Goal: Find specific page/section: Find specific page/section

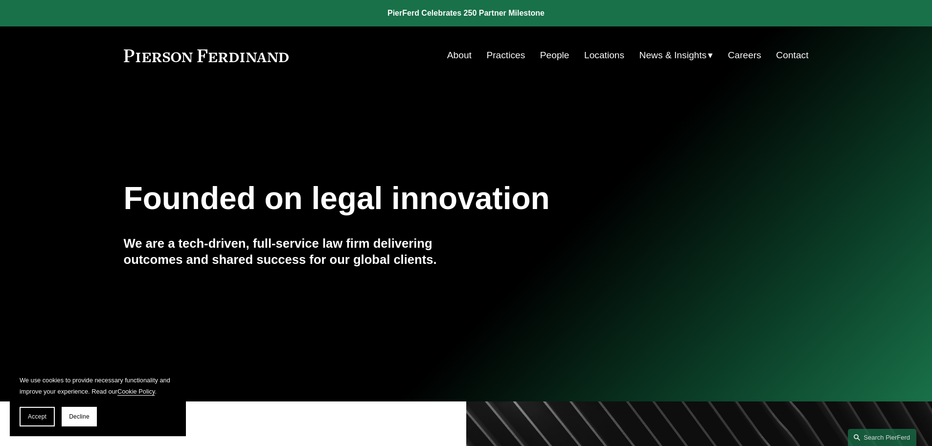
click at [599, 53] on link "Locations" at bounding box center [604, 55] width 40 height 19
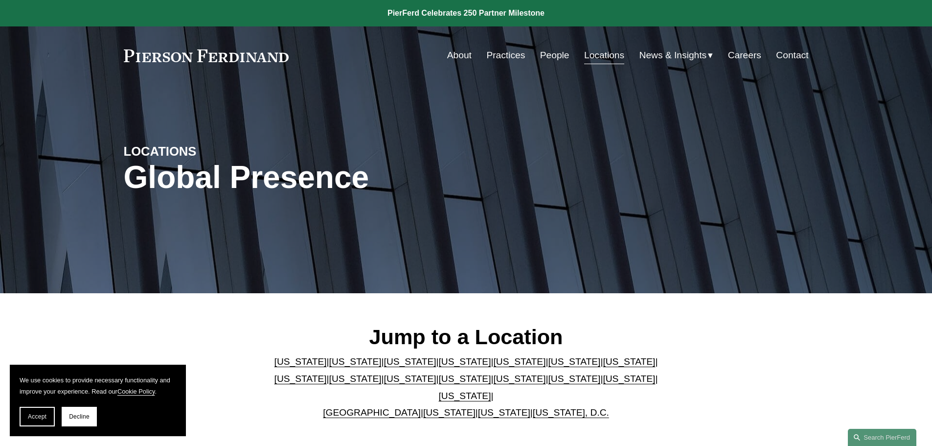
click at [549, 51] on link "People" at bounding box center [554, 55] width 29 height 19
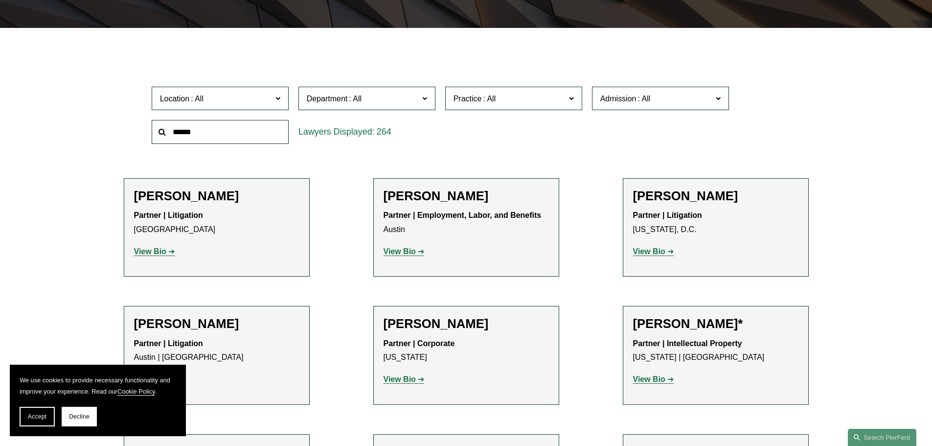
scroll to position [266, 0]
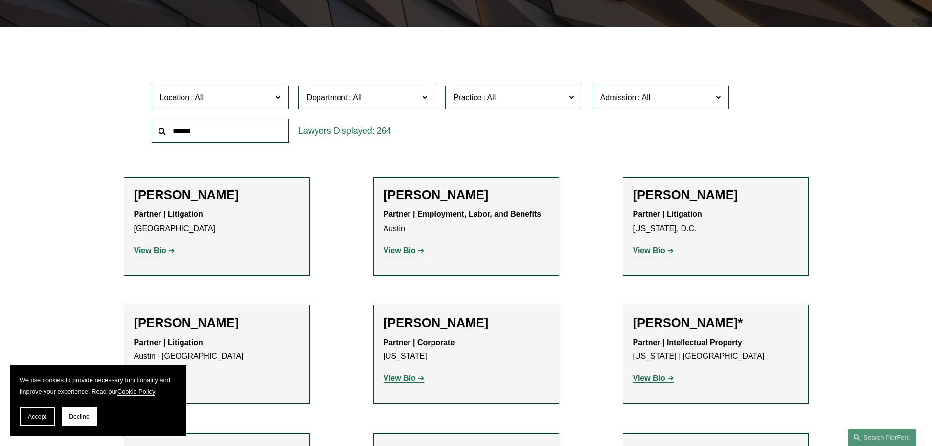
click at [657, 379] on strong "View Bio" at bounding box center [649, 378] width 32 height 8
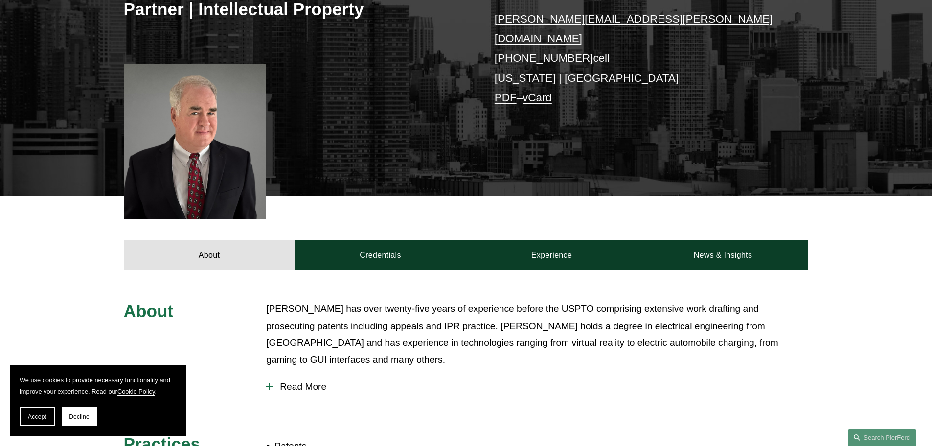
scroll to position [207, 0]
